Goal: Find specific page/section: Find specific page/section

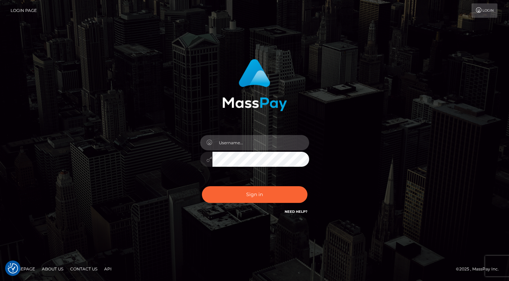
click at [236, 144] on input "text" at bounding box center [260, 142] width 97 height 15
type input "oli.fanvue"
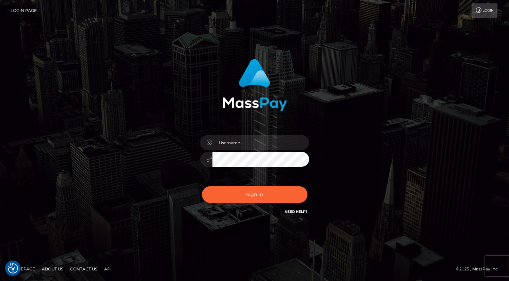
checkbox input "true"
click at [262, 146] on input "text" at bounding box center [260, 142] width 97 height 15
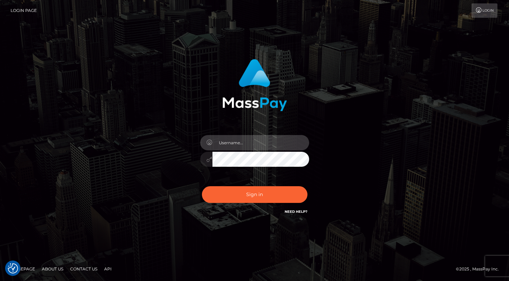
type input "oli.fanvue"
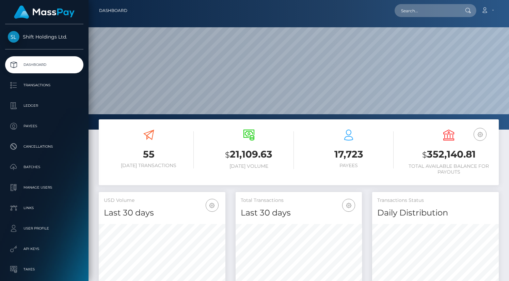
scroll to position [121, 127]
click at [424, 12] on input "text" at bounding box center [427, 10] width 64 height 13
paste input "kylielee666@gmail.com"
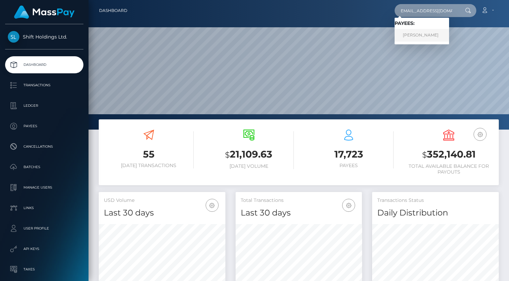
type input "kylielee666@gmail.com"
click at [428, 37] on link "kylie byspalko" at bounding box center [422, 35] width 54 height 13
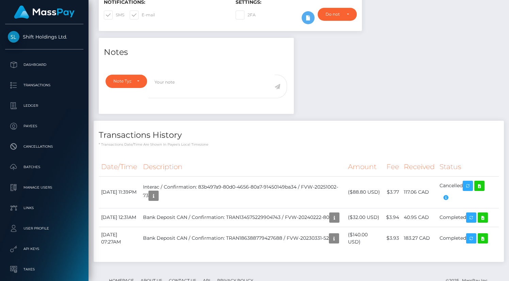
scroll to position [227, 0]
